Goal: Task Accomplishment & Management: Complete application form

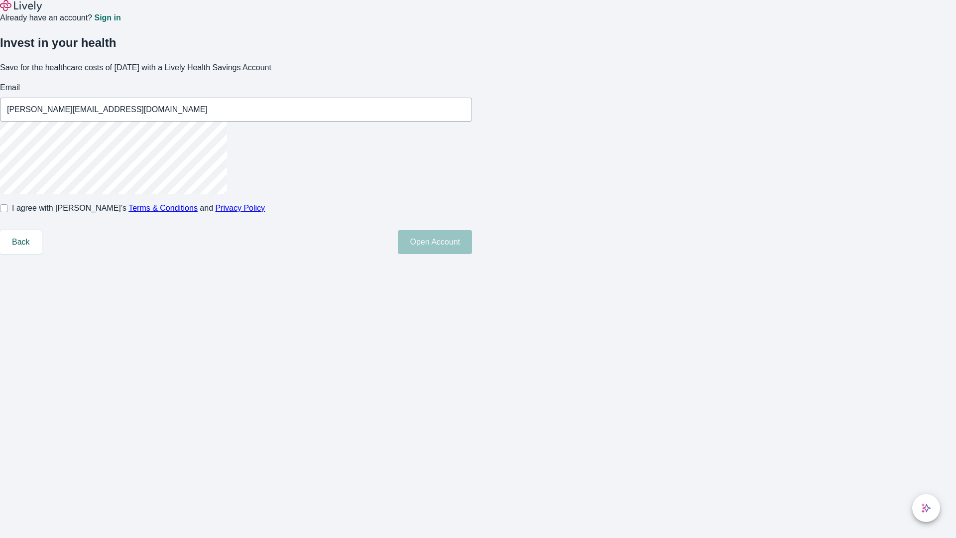
click at [8, 212] on input "I agree with Lively’s Terms & Conditions and Privacy Policy" at bounding box center [4, 208] width 8 height 8
checkbox input "true"
click at [472, 254] on button "Open Account" at bounding box center [435, 242] width 74 height 24
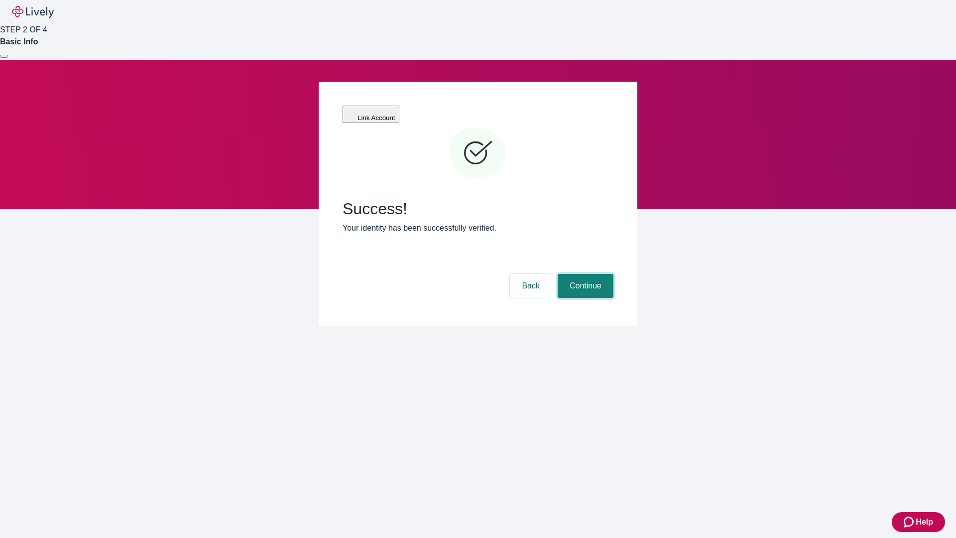
click at [584, 274] on button "Continue" at bounding box center [586, 286] width 56 height 24
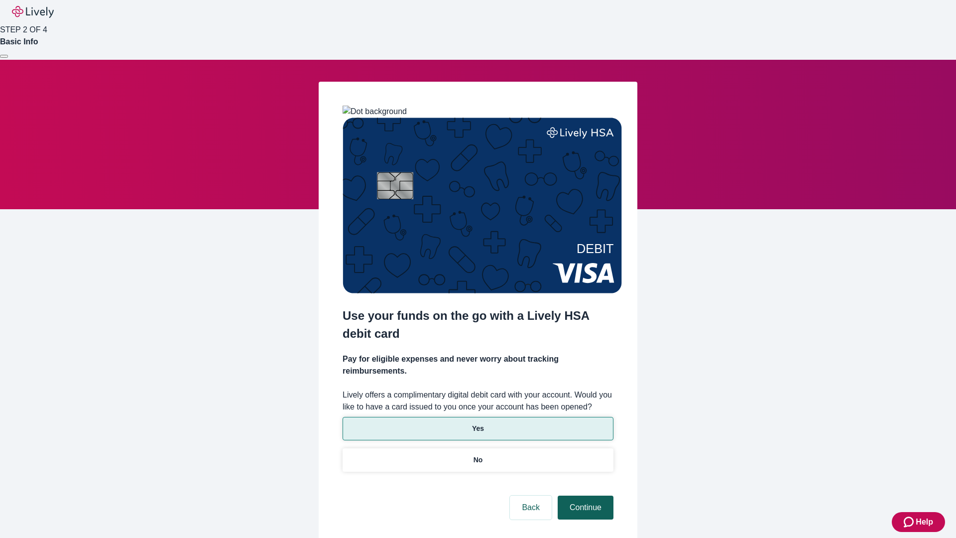
click at [478, 423] on p "Yes" at bounding box center [478, 428] width 12 height 10
click at [584, 495] on button "Continue" at bounding box center [586, 507] width 56 height 24
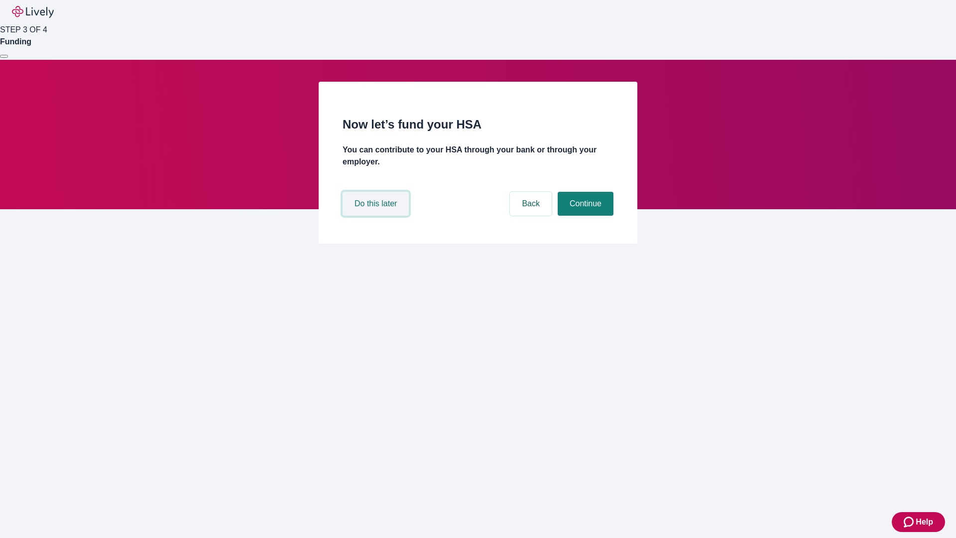
click at [377, 216] on button "Do this later" at bounding box center [376, 204] width 66 height 24
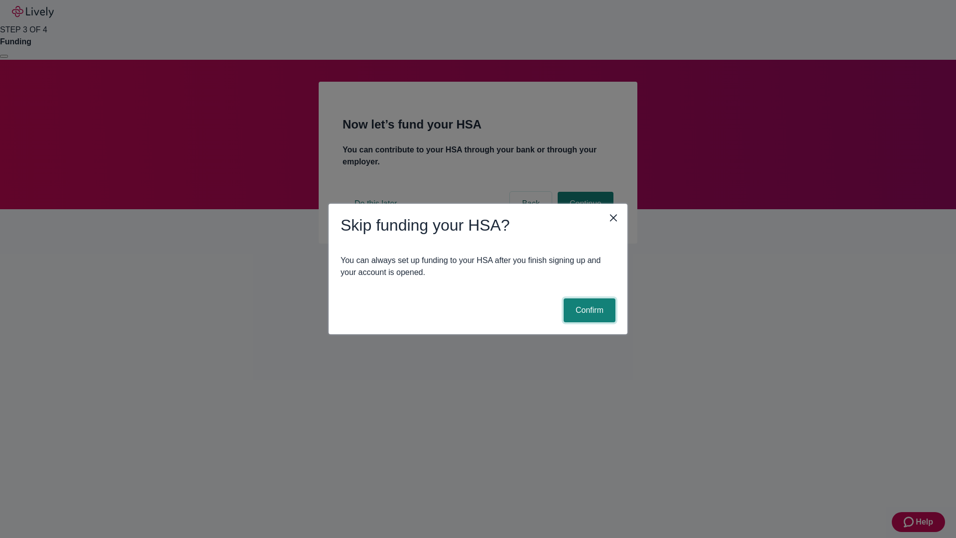
click at [588, 310] on button "Confirm" at bounding box center [590, 310] width 52 height 24
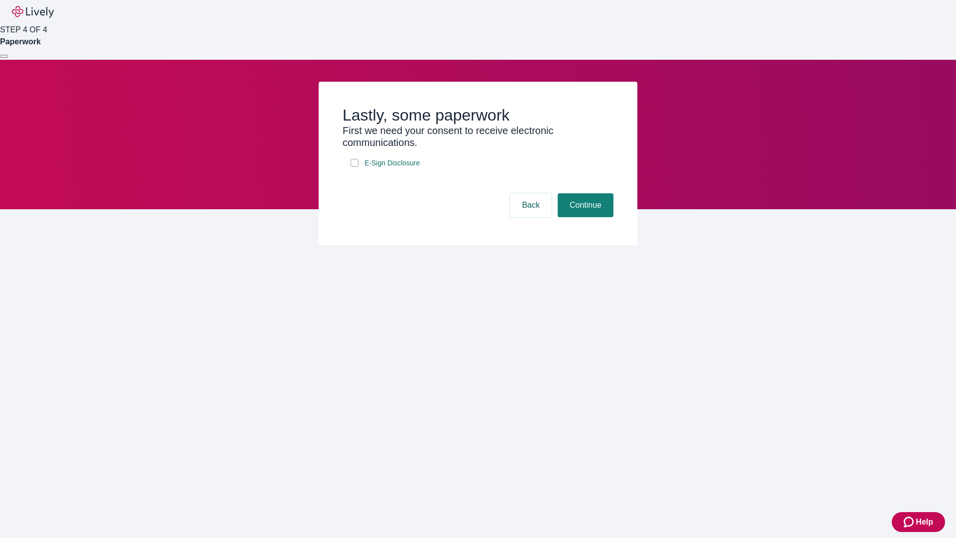
click at [355, 167] on input "E-Sign Disclosure" at bounding box center [355, 163] width 8 height 8
checkbox input "true"
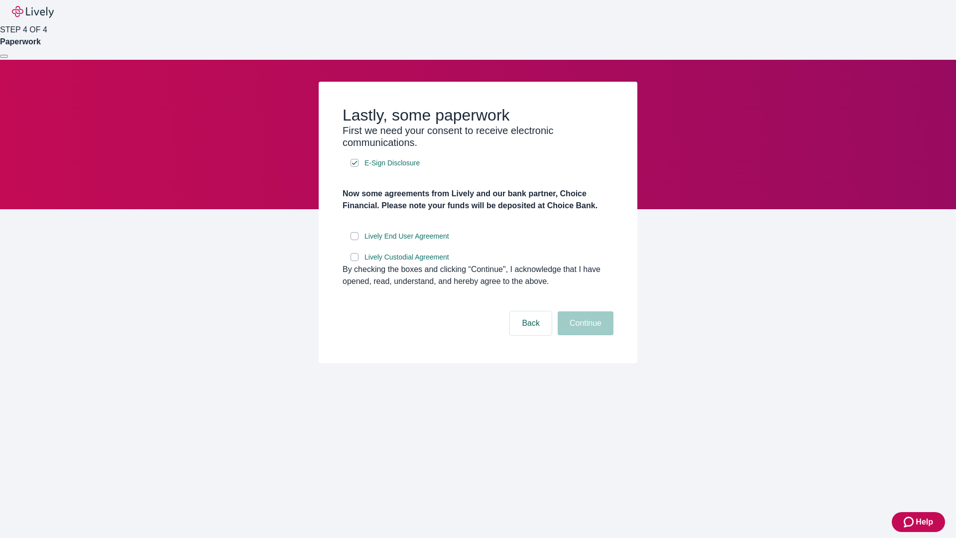
click at [355, 240] on input "Lively End User Agreement" at bounding box center [355, 236] width 8 height 8
checkbox input "true"
click at [355, 261] on input "Lively Custodial Agreement" at bounding box center [355, 257] width 8 height 8
checkbox input "true"
click at [584, 335] on button "Continue" at bounding box center [586, 323] width 56 height 24
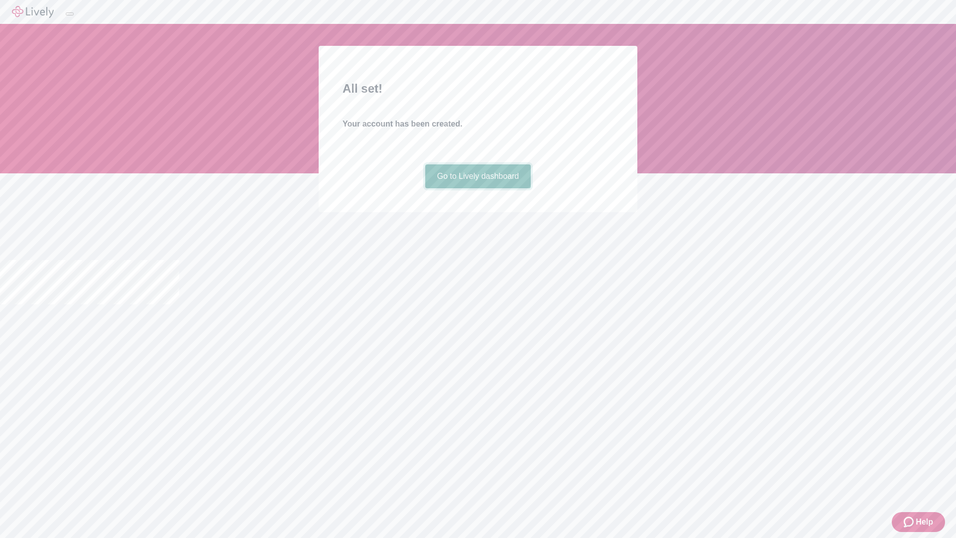
click at [478, 188] on link "Go to Lively dashboard" at bounding box center [478, 176] width 106 height 24
